Goal: Task Accomplishment & Management: Manage account settings

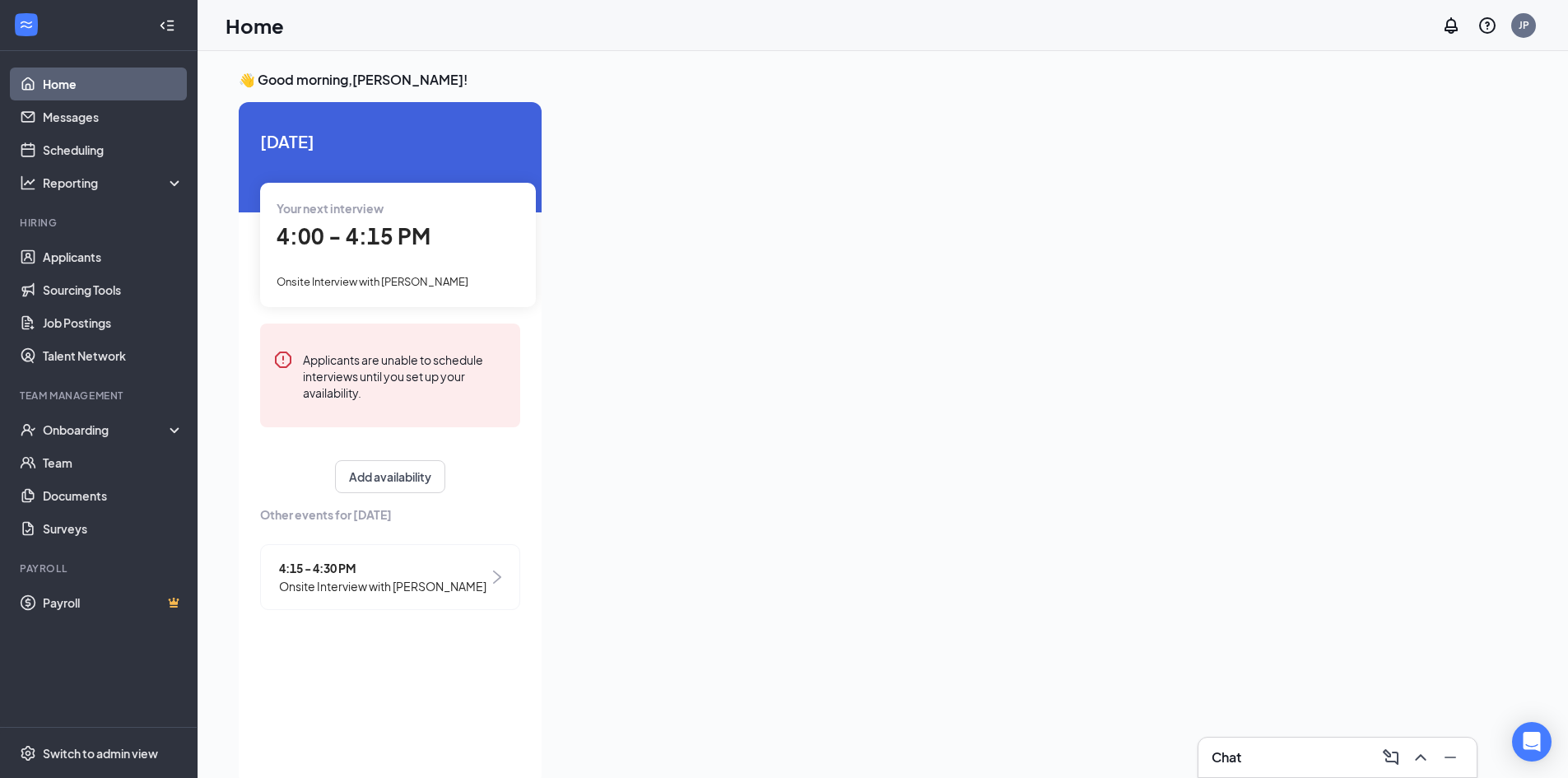
click at [340, 277] on span "Onsite Interview with [PERSON_NAME]" at bounding box center [372, 281] width 191 height 13
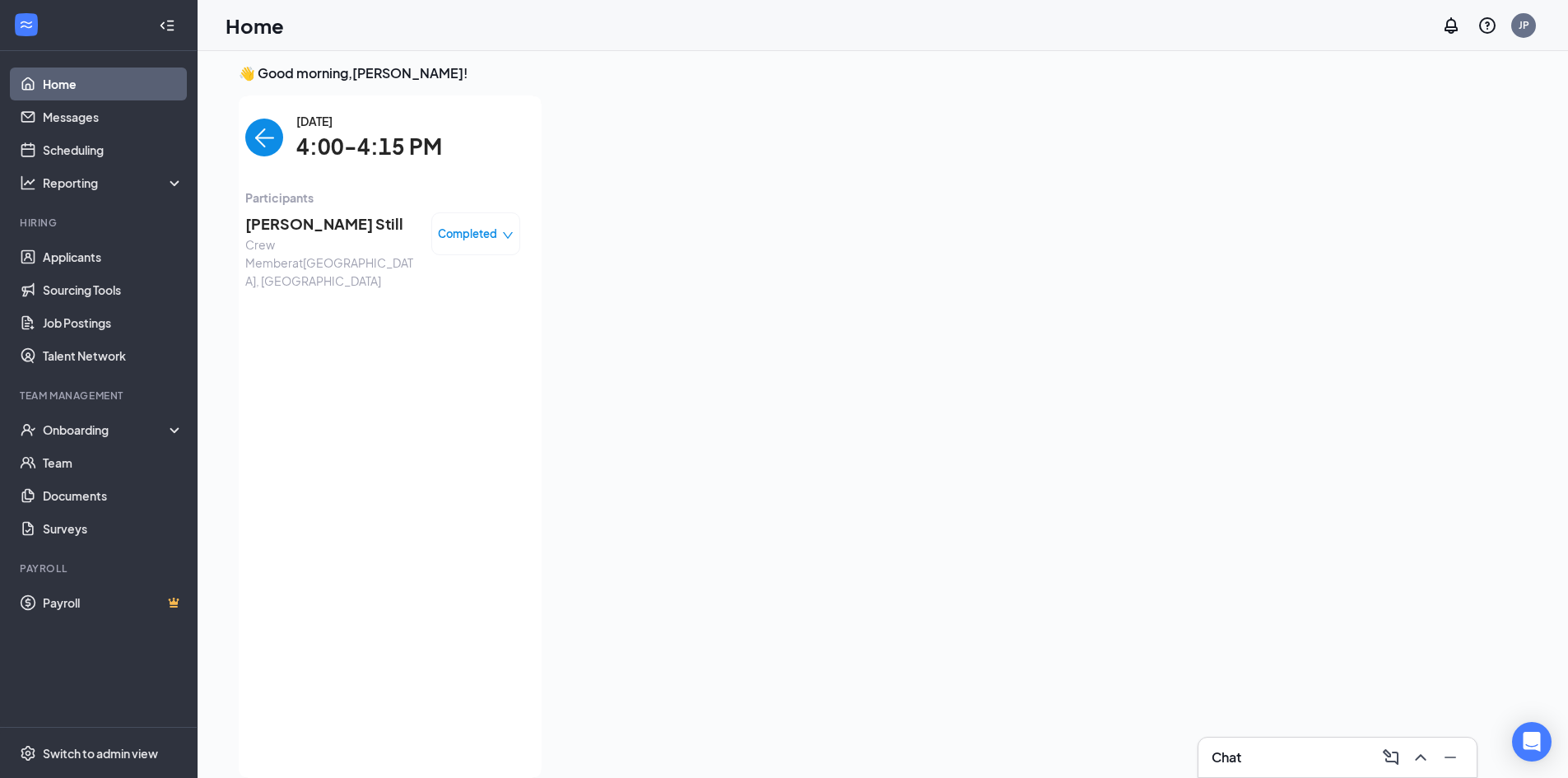
click at [445, 231] on span "Completed" at bounding box center [468, 234] width 59 height 17
click at [307, 342] on div "[DATE] 4:00-4:15 PM Participants [PERSON_NAME] Still Crew Member at [GEOGRAPHIC…" at bounding box center [383, 436] width 275 height 650
click at [287, 220] on span "[PERSON_NAME] Still" at bounding box center [332, 223] width 173 height 23
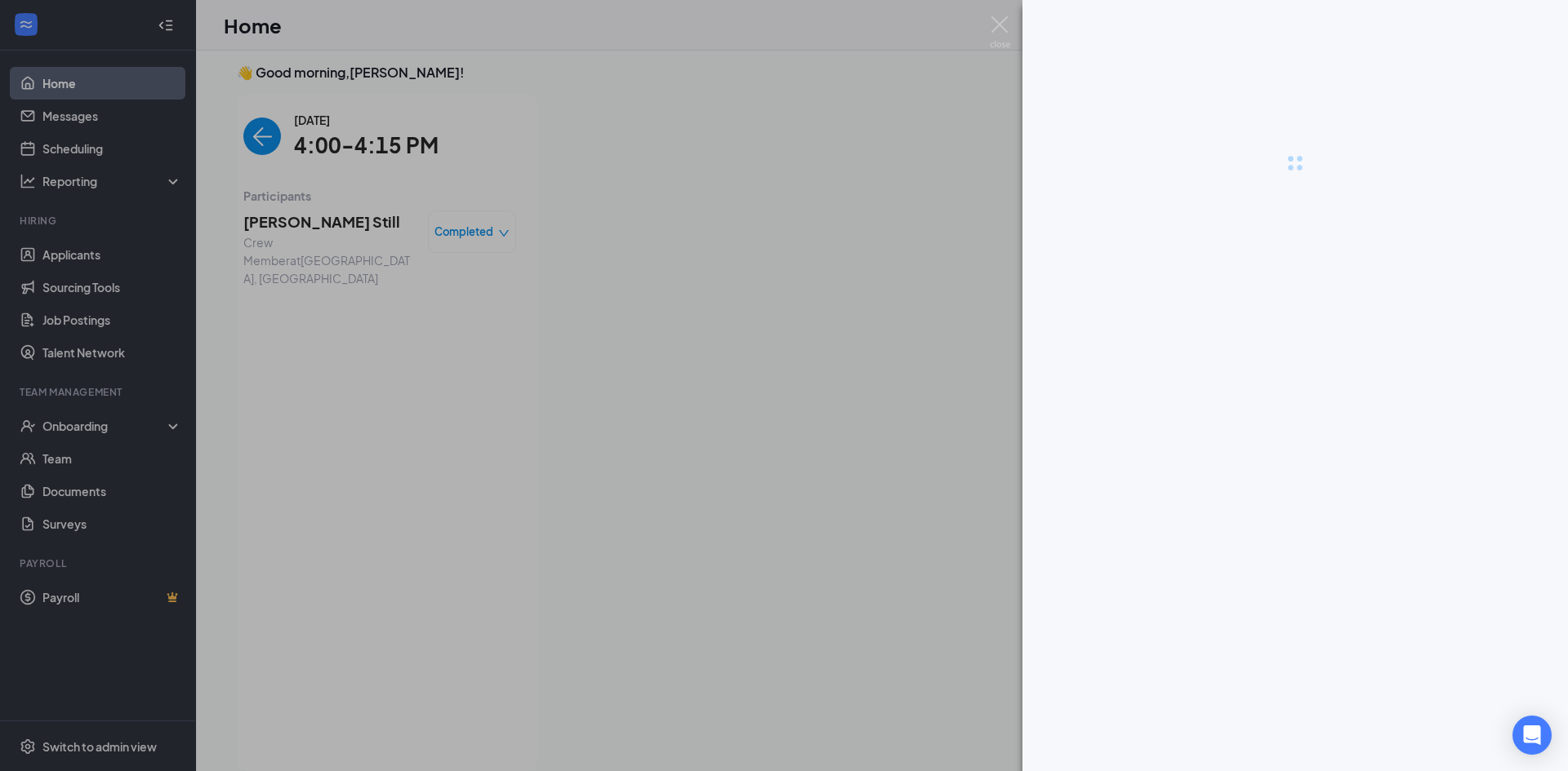
drag, startPoint x: 289, startPoint y: 241, endPoint x: 314, endPoint y: 258, distance: 30.2
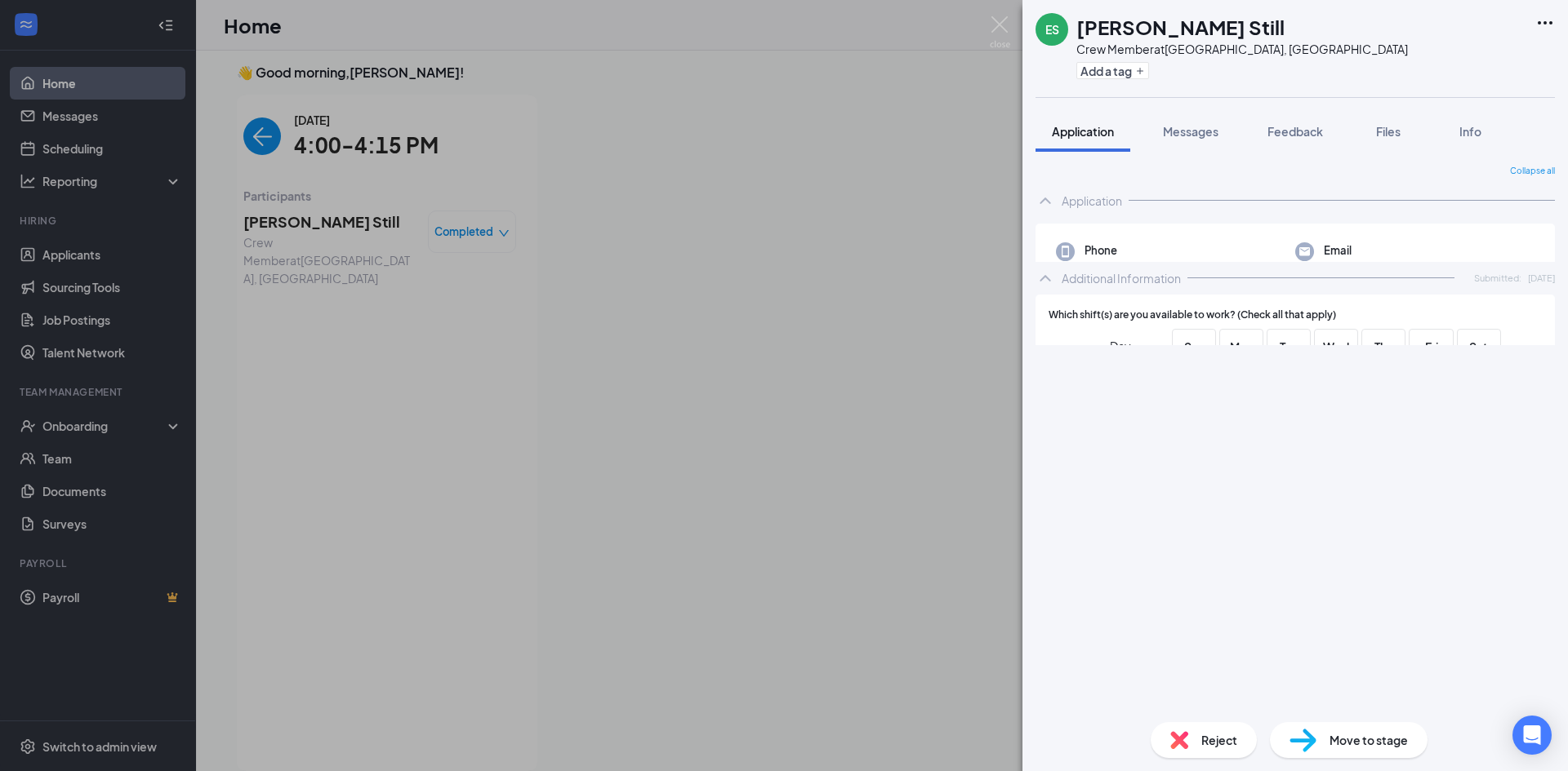
drag, startPoint x: 314, startPoint y: 258, endPoint x: 707, endPoint y: 239, distance: 393.5
click at [707, 239] on div "[PERSON_NAME] Still Crew Member at [GEOGRAPHIC_DATA], [GEOGRAPHIC_DATA] Add a t…" at bounding box center [784, 386] width 1568 height 771
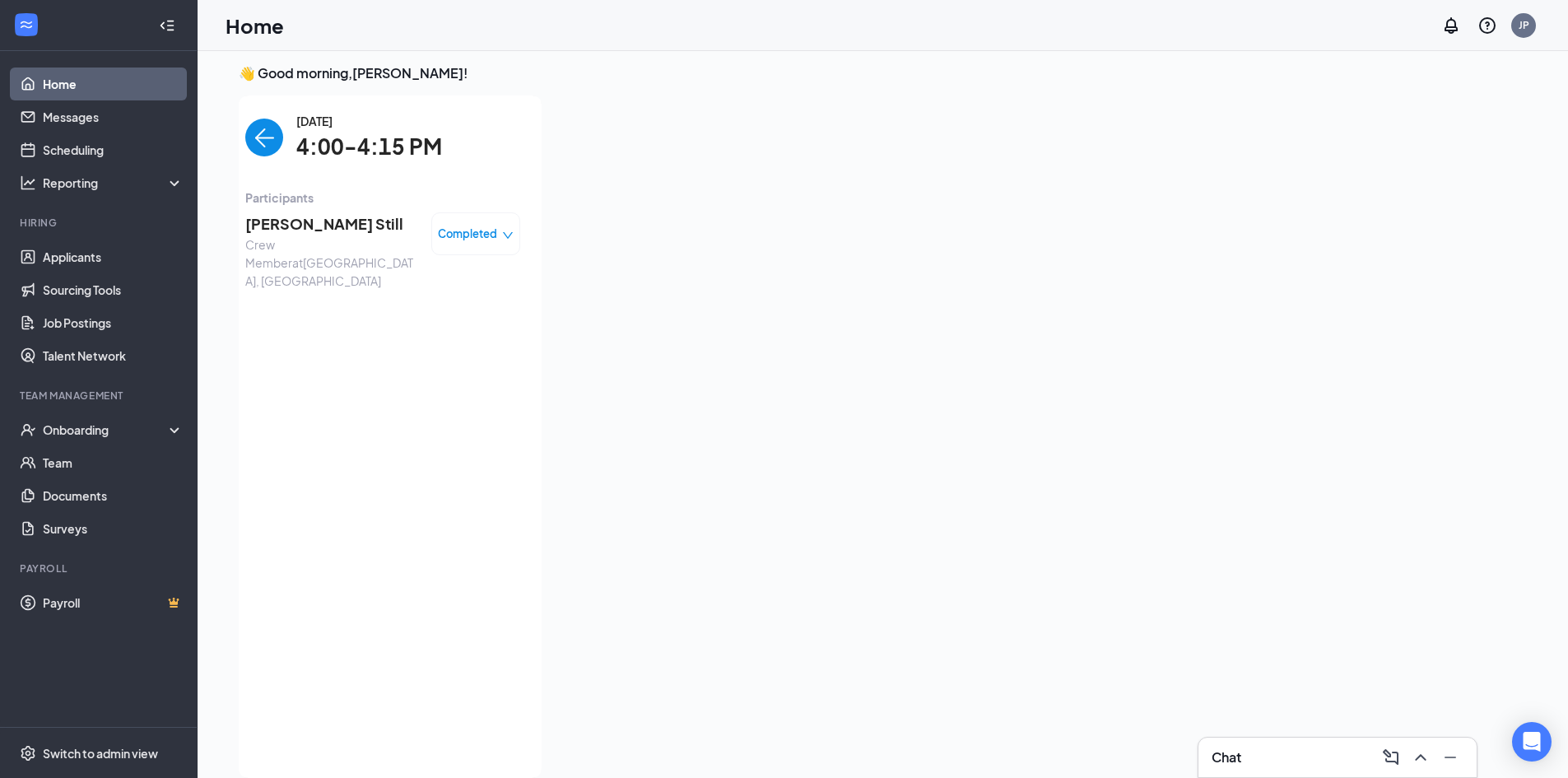
click at [301, 230] on span "[PERSON_NAME] Still" at bounding box center [332, 223] width 173 height 23
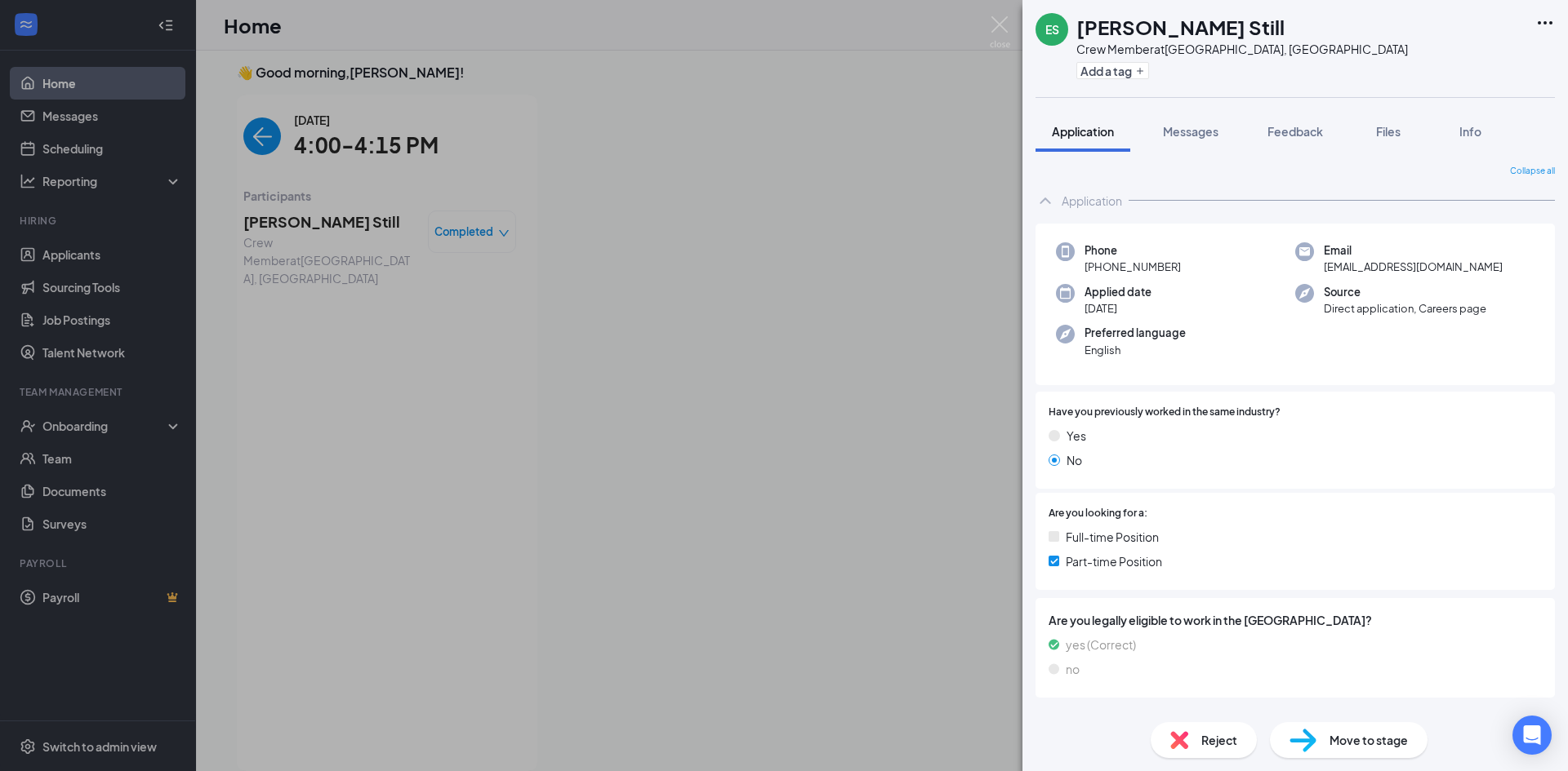
click at [1398, 732] on span "Move to stage" at bounding box center [1368, 741] width 78 height 18
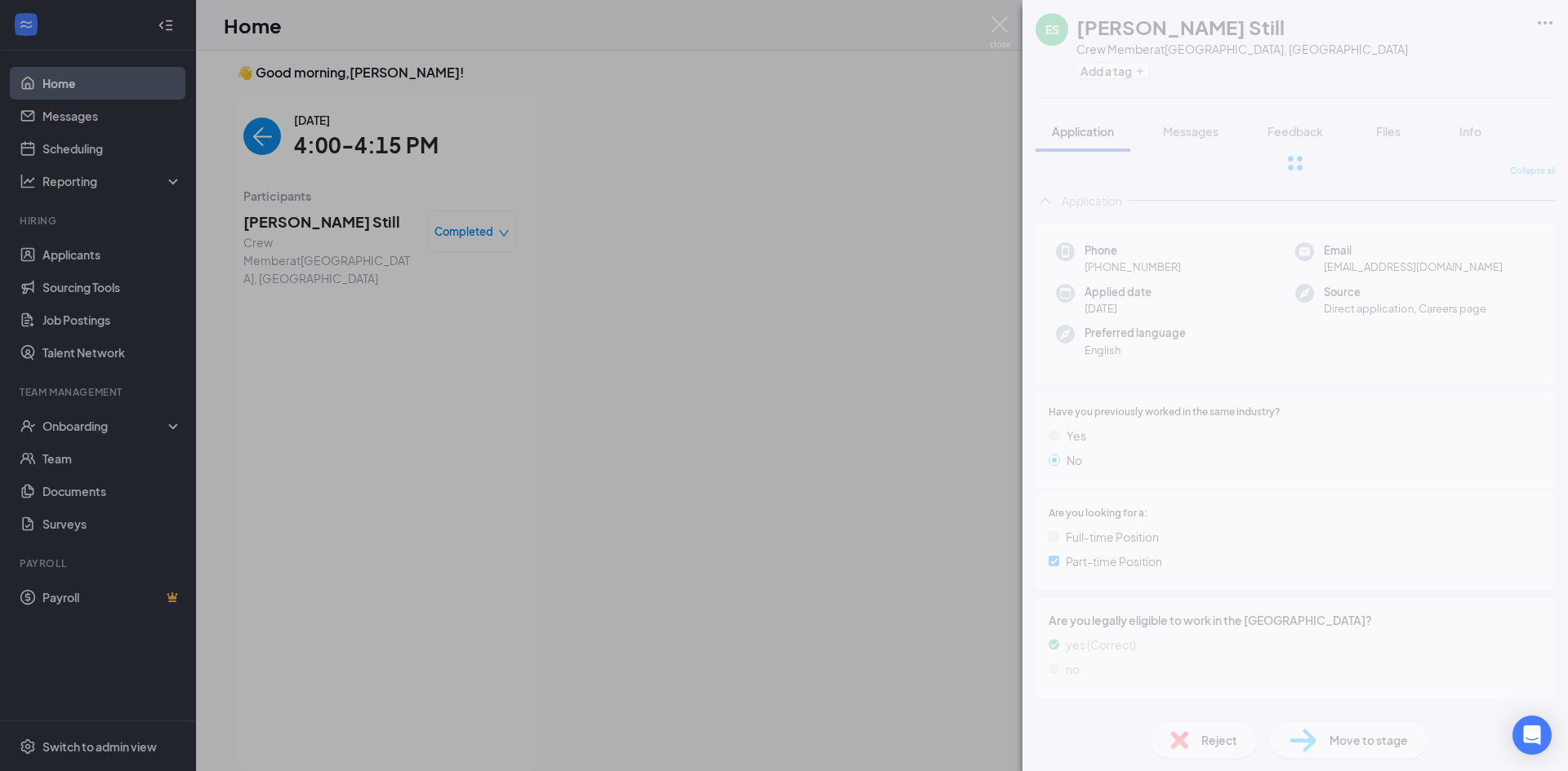
type input "Hiring Complete (current stage)"
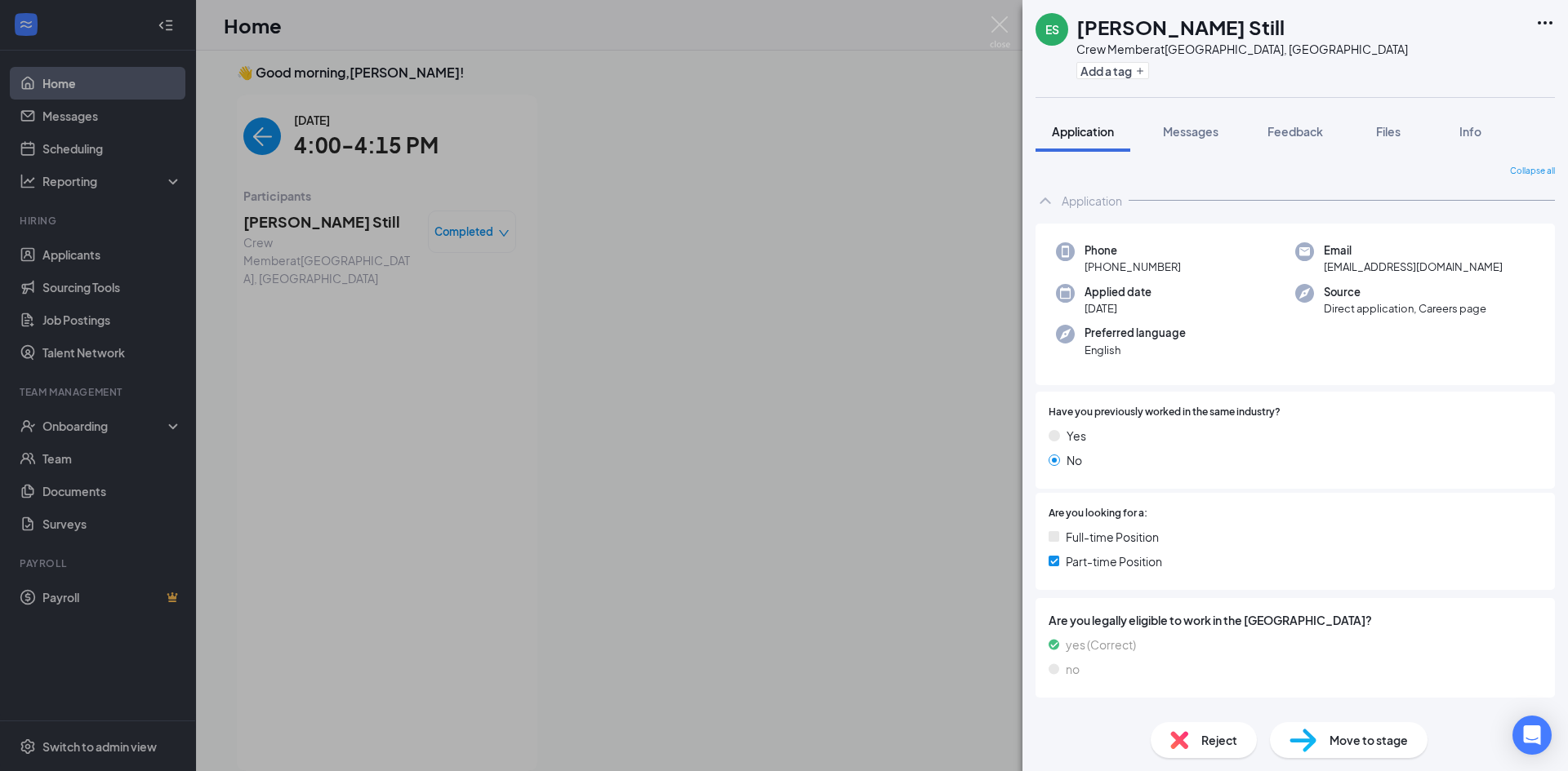
click at [209, 468] on div "[PERSON_NAME] Still Crew Member at [GEOGRAPHIC_DATA], [GEOGRAPHIC_DATA] Add a t…" at bounding box center [784, 386] width 1568 height 771
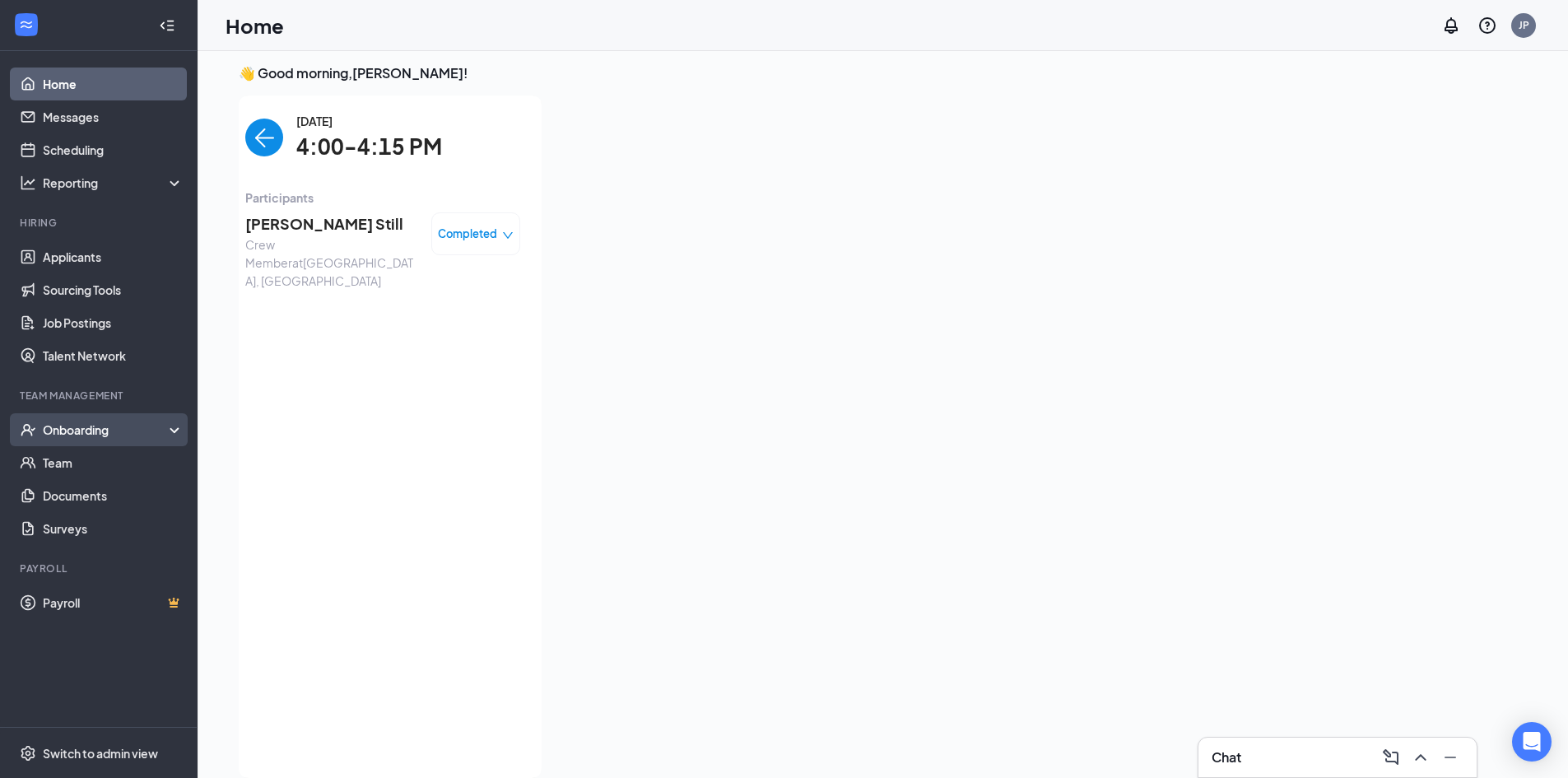
click at [98, 426] on div "Onboarding" at bounding box center [106, 429] width 126 height 17
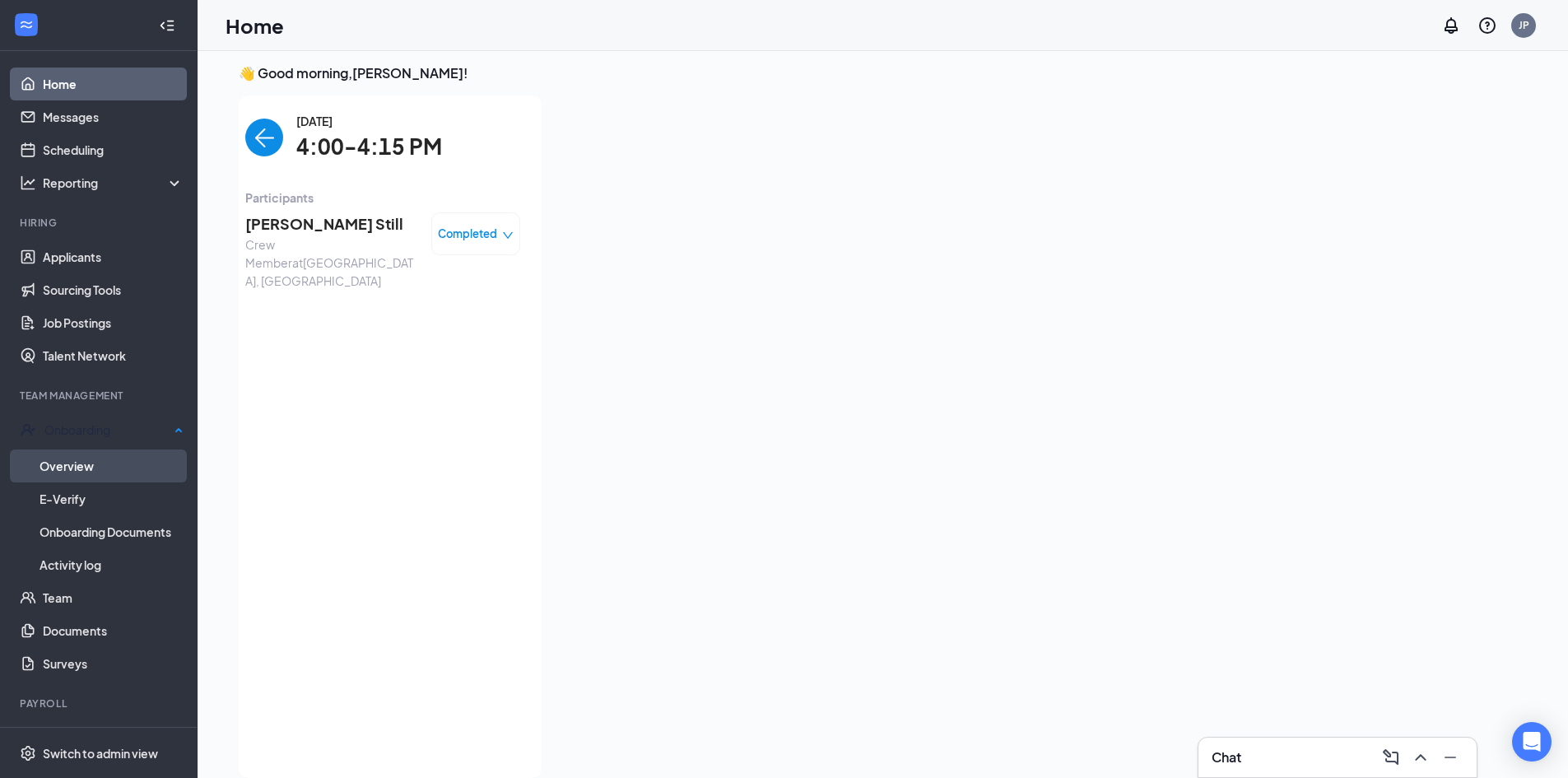
click at [87, 460] on link "Overview" at bounding box center [112, 466] width 144 height 33
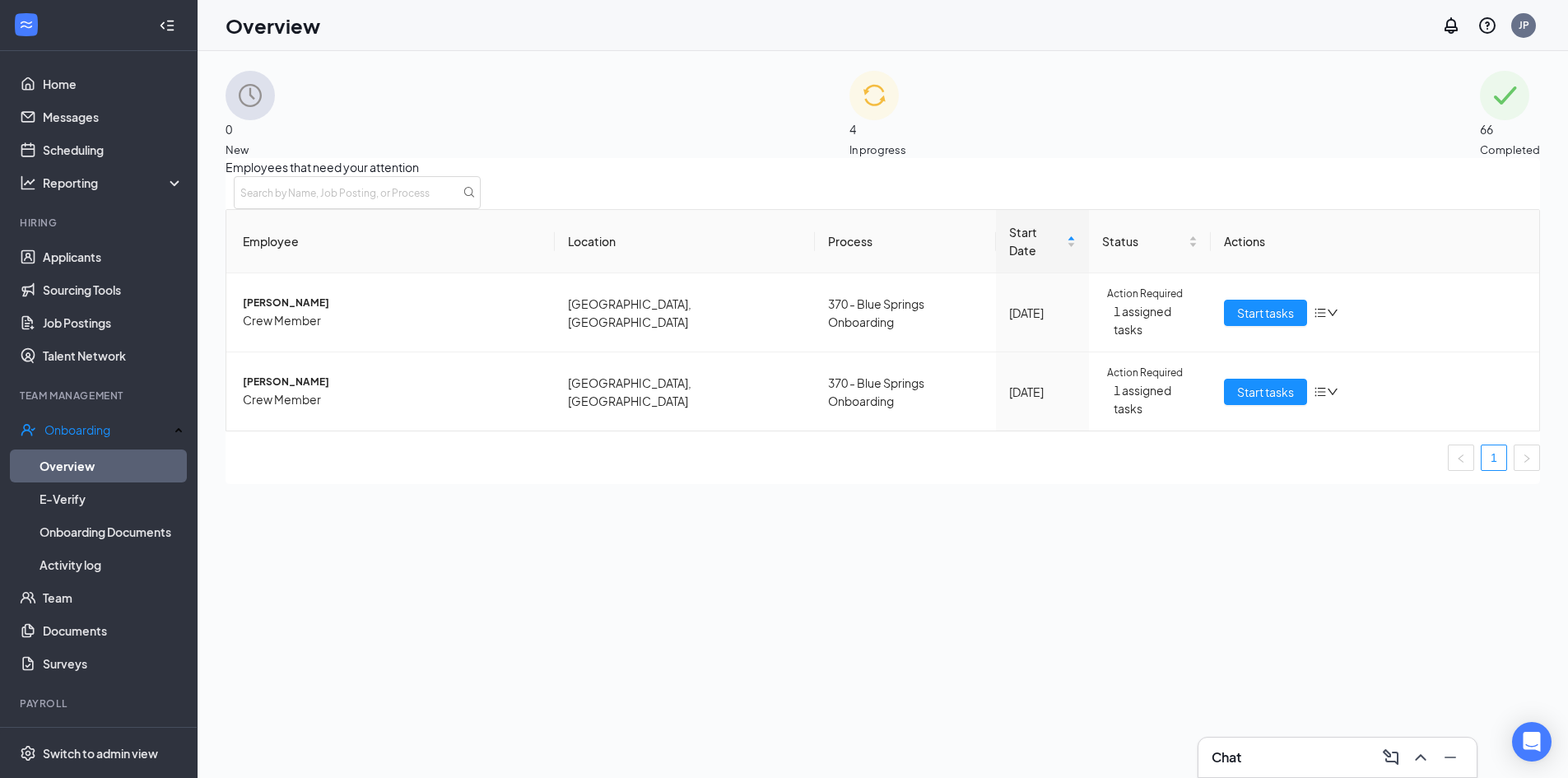
click at [850, 104] on img at bounding box center [874, 96] width 49 height 49
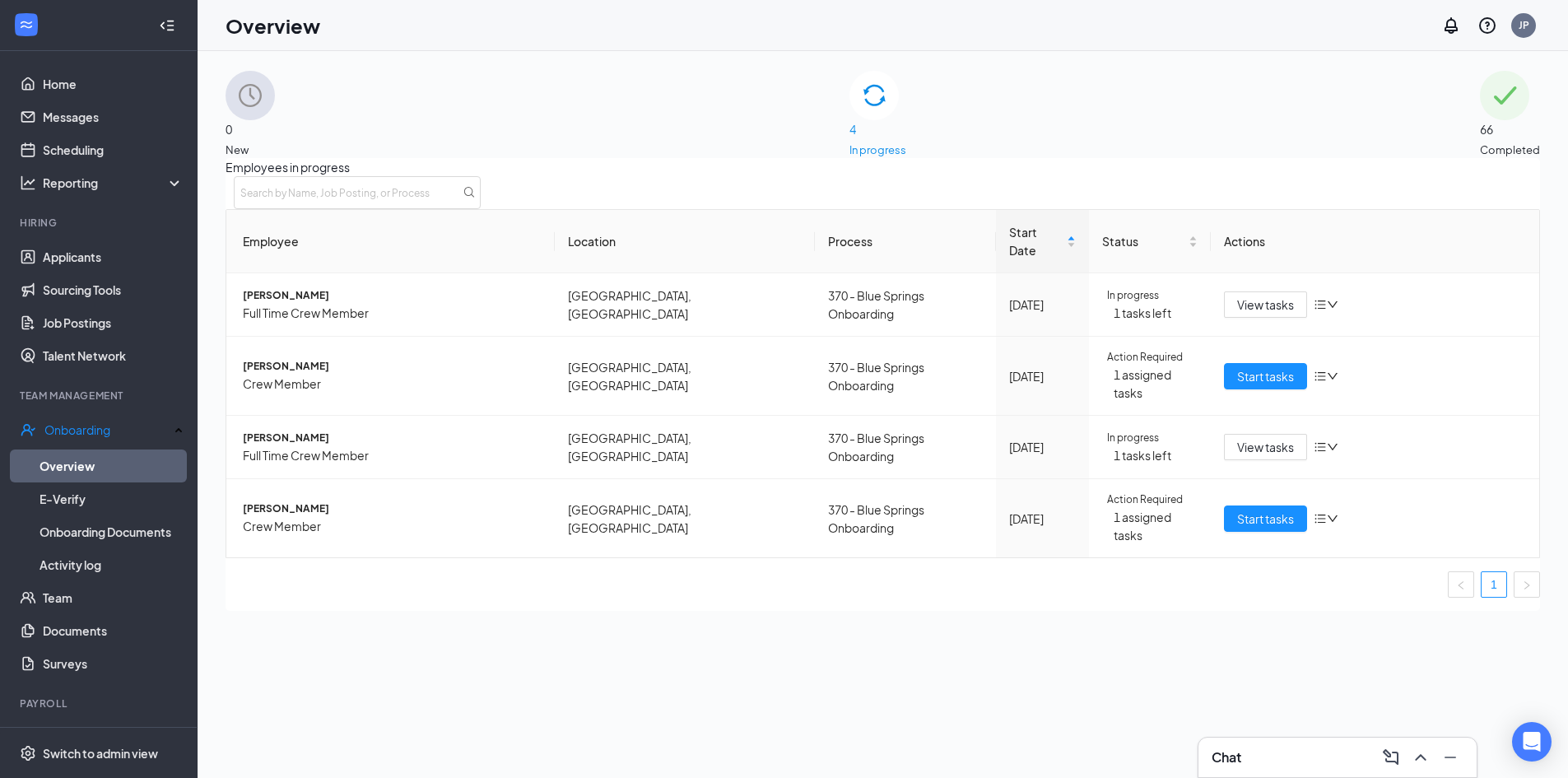
click at [529, 161] on div "0 New 4 In progress 66 Completed Employees in progress Employee Location Proces…" at bounding box center [883, 341] width 1314 height 540
click at [275, 139] on div "0 New" at bounding box center [251, 115] width 49 height 87
